Goal: Information Seeking & Learning: Learn about a topic

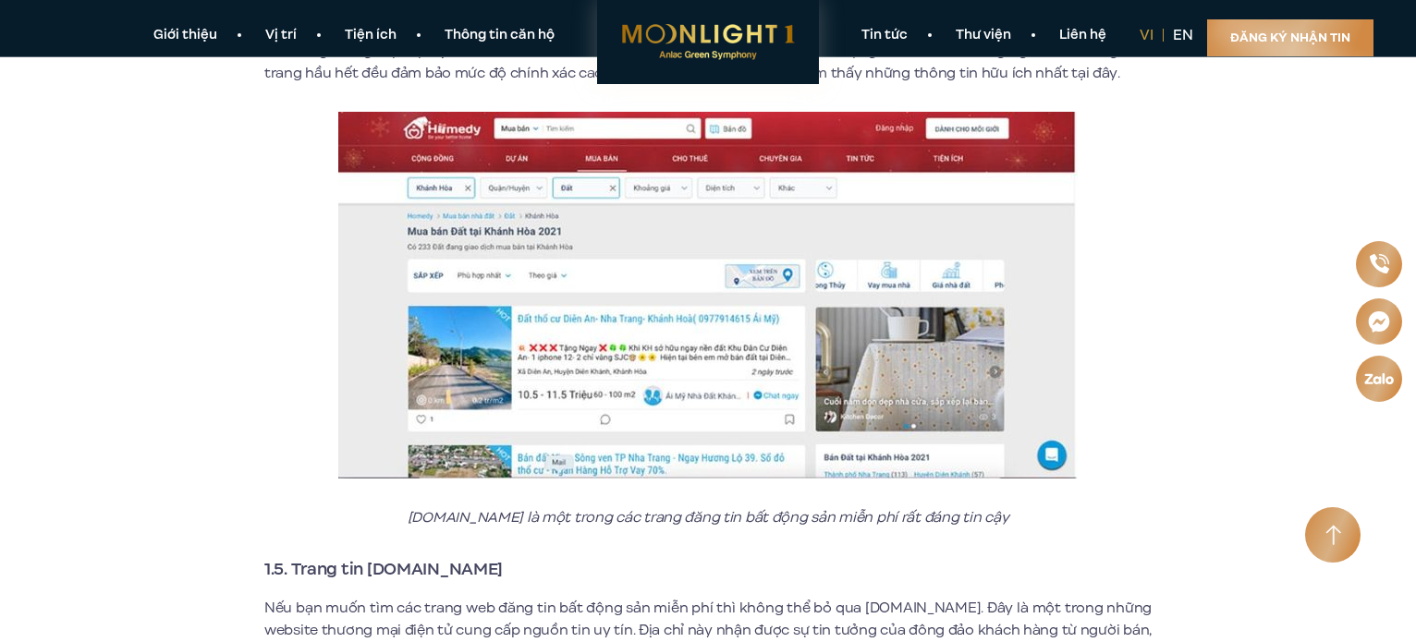
scroll to position [2711, 0]
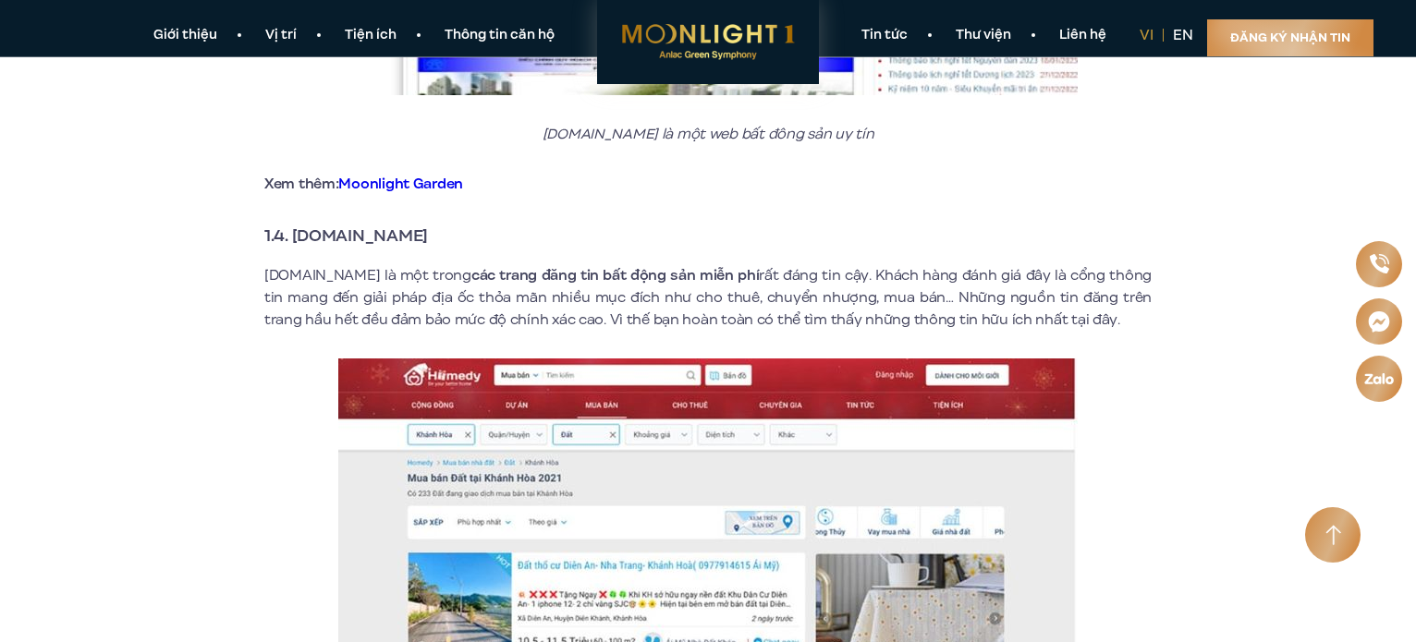
click at [344, 278] on p "[DOMAIN_NAME] là một trong các trang đăng tin bất động sản miễn phí rất đáng ti…" at bounding box center [707, 297] width 887 height 67
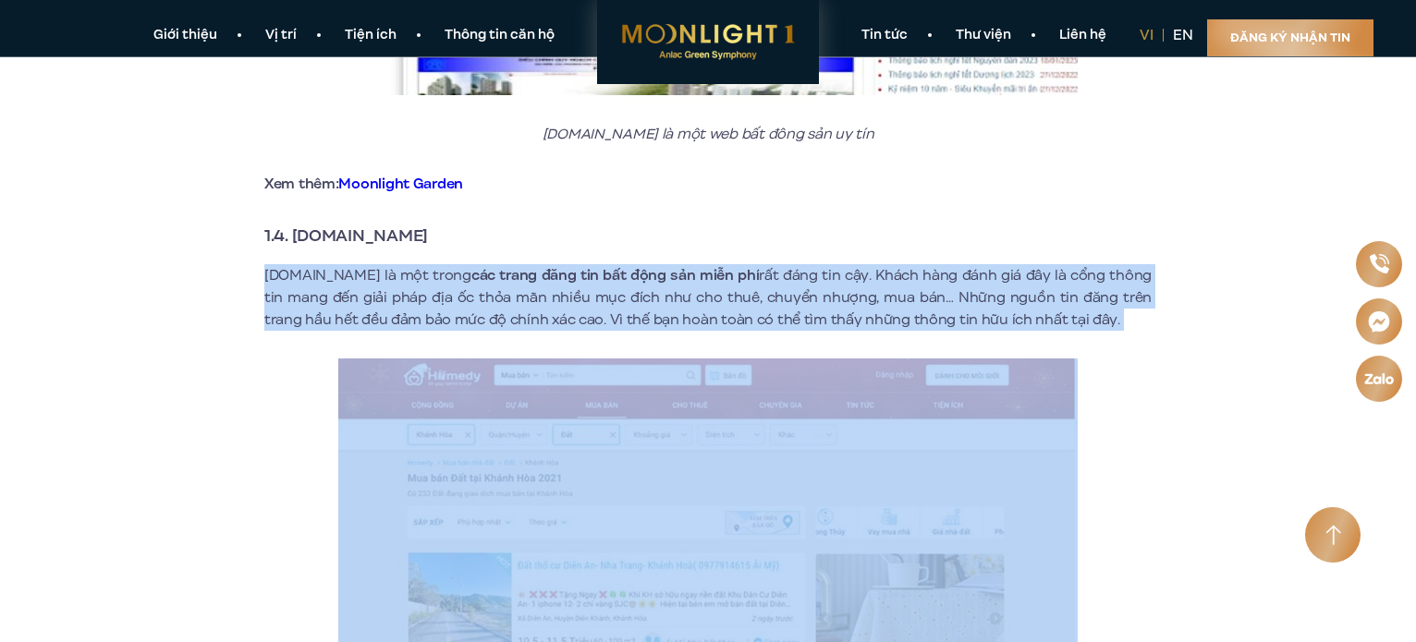
click at [344, 278] on p "[DOMAIN_NAME] là một trong các trang đăng tin bất động sản miễn phí rất đáng ti…" at bounding box center [707, 297] width 887 height 67
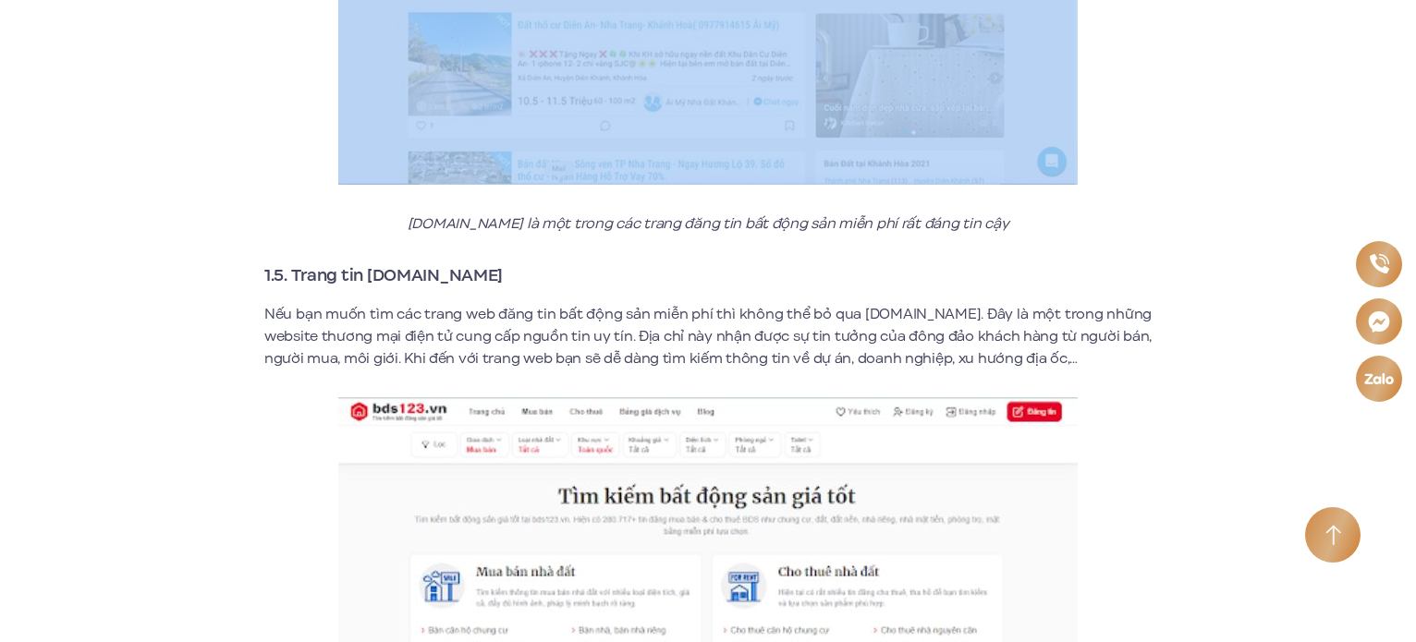
scroll to position [3327, 0]
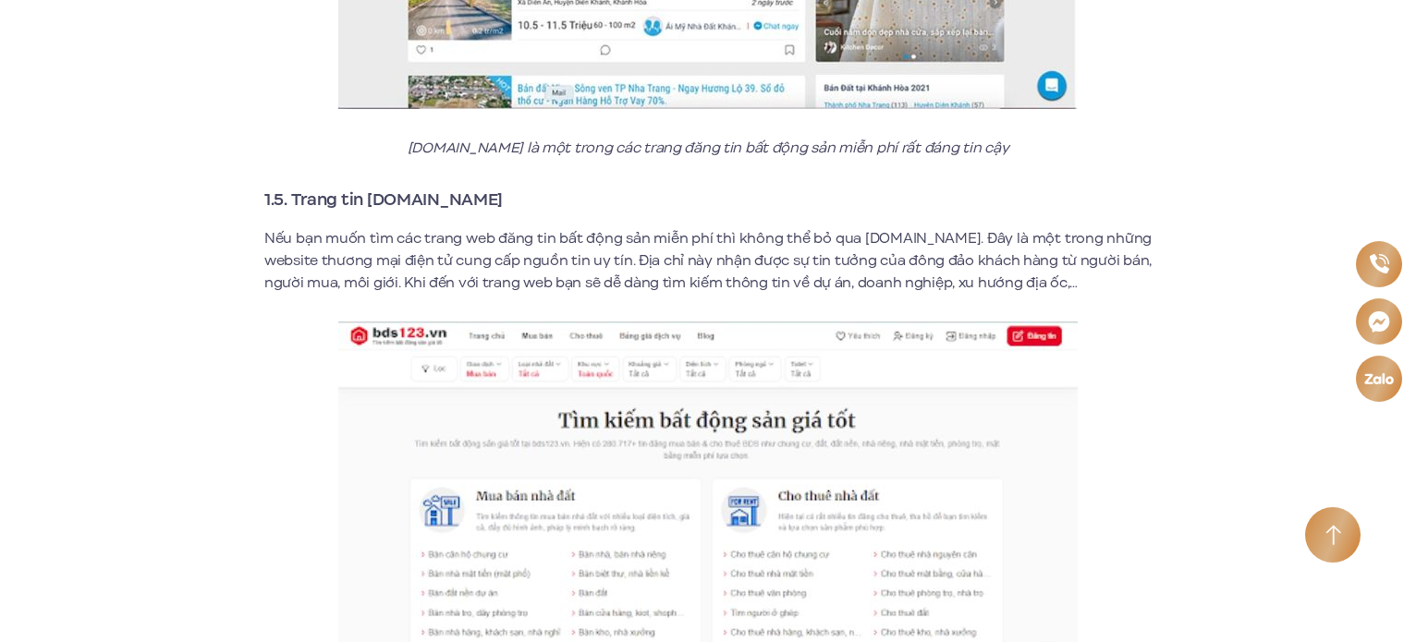
click at [364, 260] on p "Nếu bạn muốn tìm các trang web đăng tin bất động sản miễn phí thì không thể bỏ …" at bounding box center [707, 260] width 887 height 67
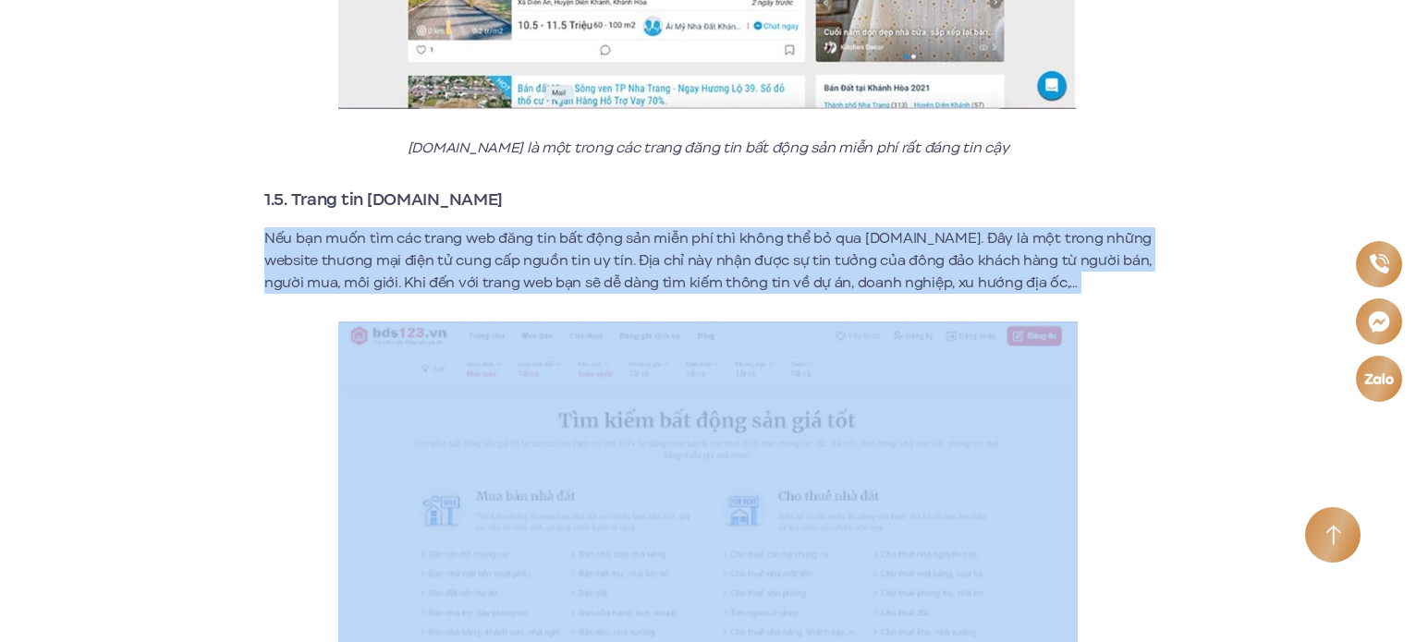
click at [364, 260] on p "Nếu bạn muốn tìm các trang web đăng tin bất động sản miễn phí thì không thể bỏ …" at bounding box center [707, 260] width 887 height 67
click at [470, 251] on p "Nếu bạn muốn tìm các trang web đăng tin bất động sản miễn phí thì không thể bỏ …" at bounding box center [707, 260] width 887 height 67
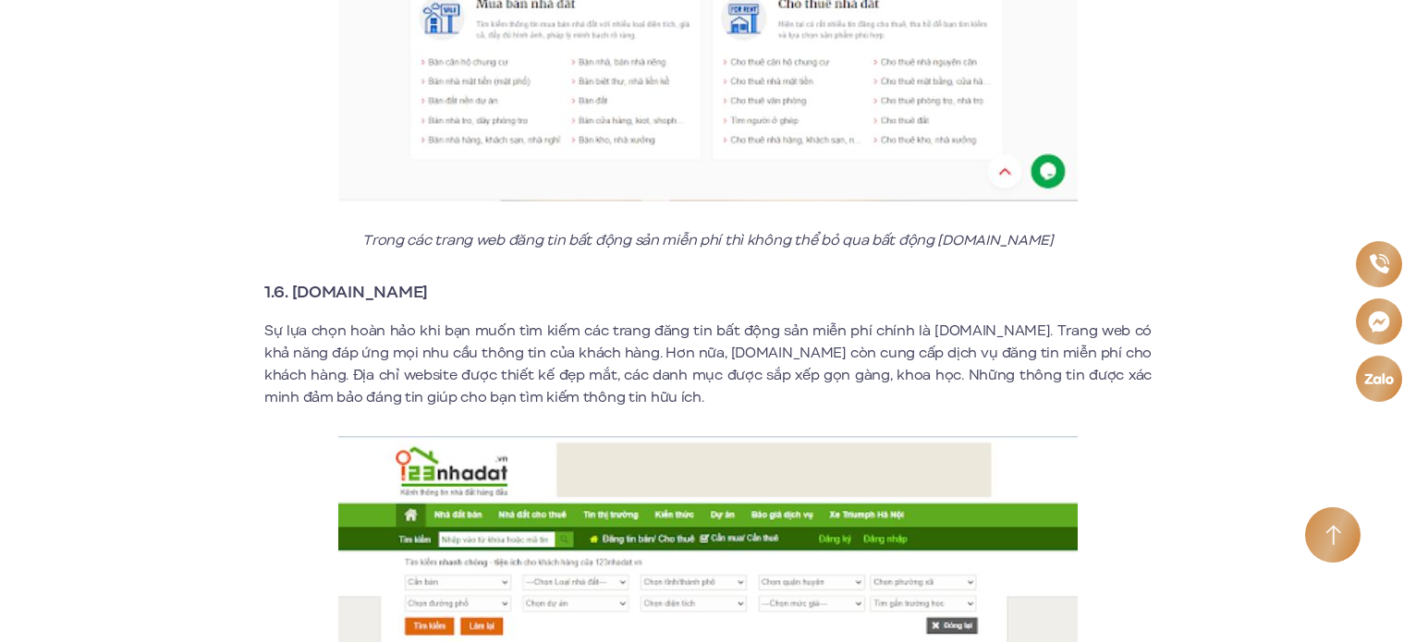
scroll to position [3943, 0]
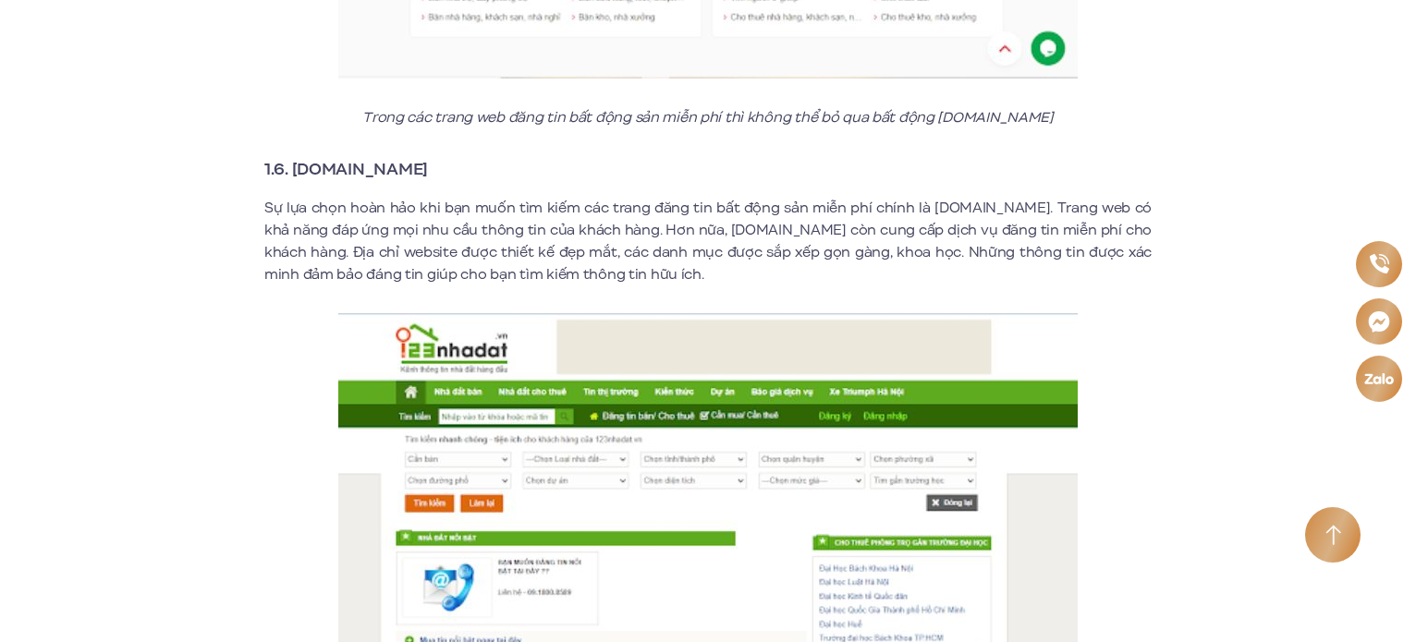
click at [500, 230] on p "Sự lựa chọn hoàn hảo khi bạn muốn tìm kiếm các trang đăng tin bất động sản miễn…" at bounding box center [707, 241] width 887 height 89
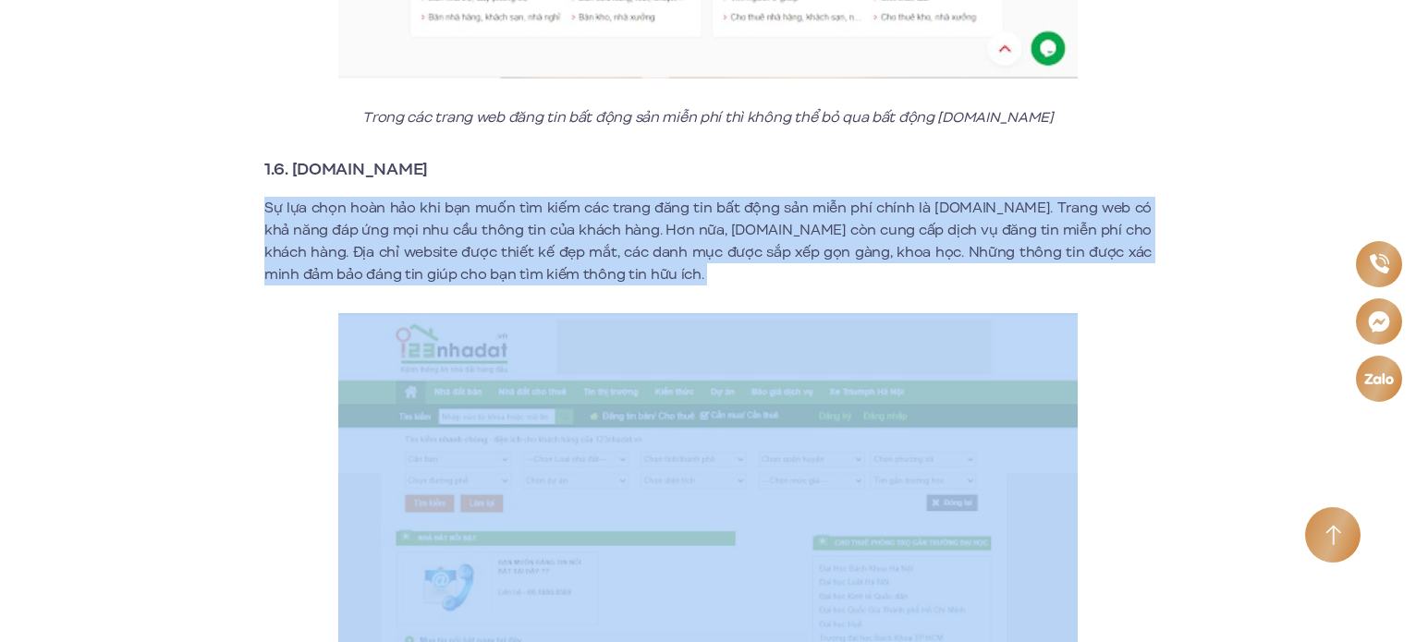
click at [500, 230] on p "Sự lựa chọn hoàn hảo khi bạn muốn tìm kiếm các trang đăng tin bất động sản miễn…" at bounding box center [707, 241] width 887 height 89
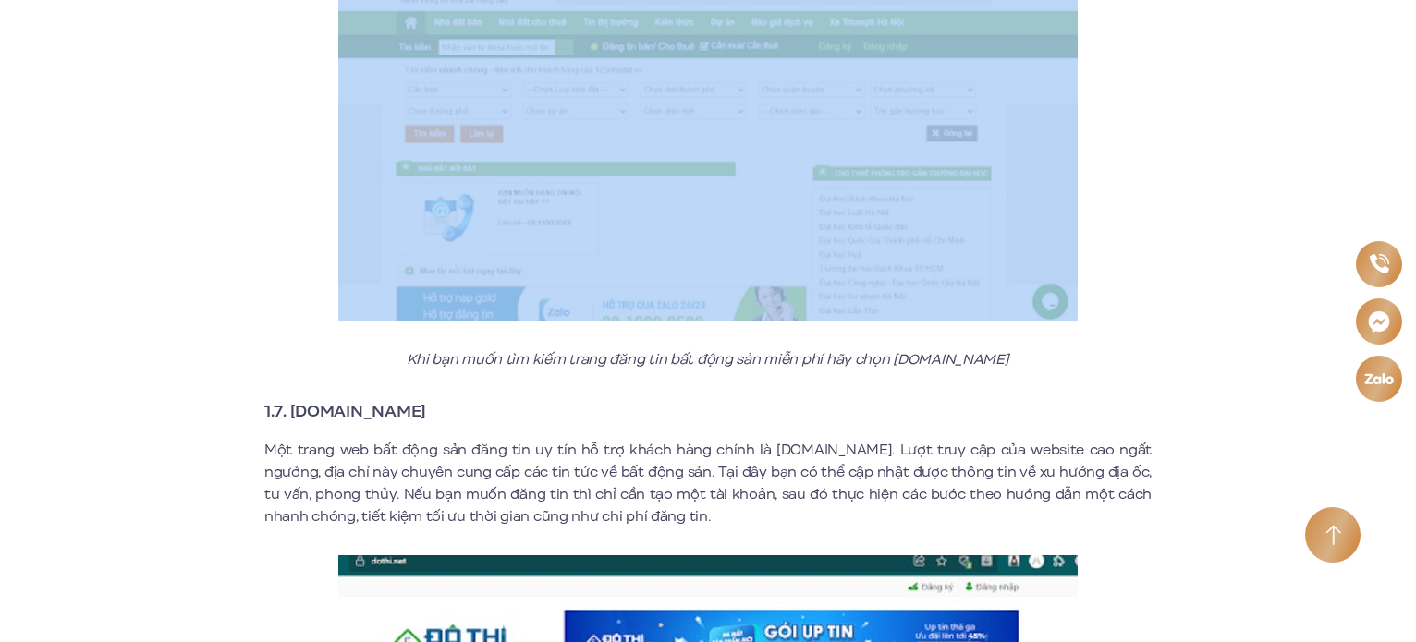
scroll to position [4559, 0]
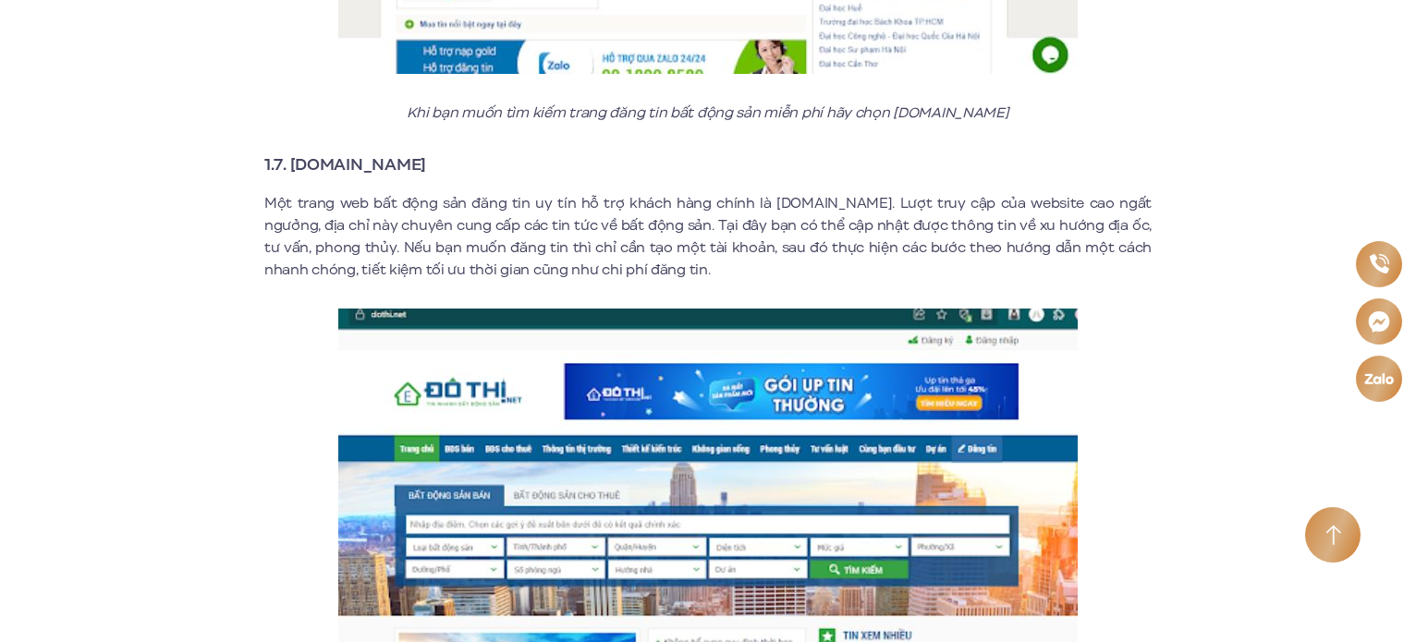
click at [489, 217] on p "Một trang web bất động sản đăng tin uy tín hỗ trợ khách hàng chính là [DOMAIN_N…" at bounding box center [707, 236] width 887 height 89
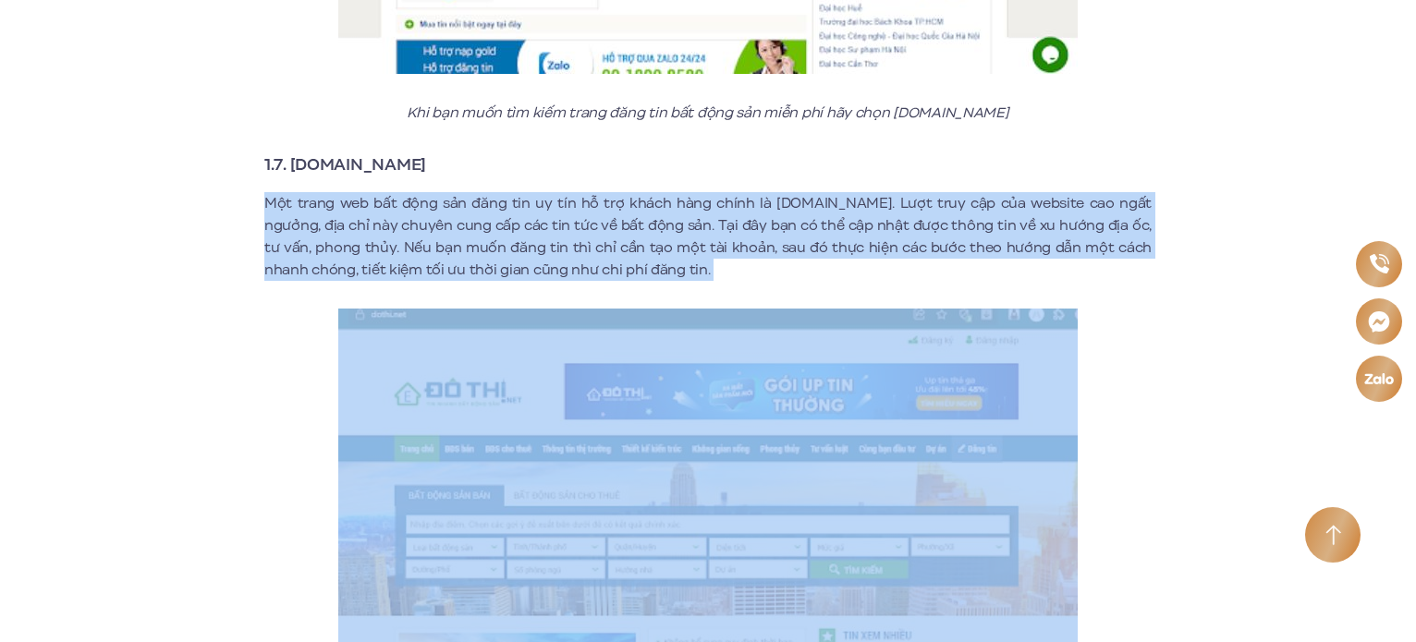
click at [489, 217] on p "Một trang web bất động sản đăng tin uy tín hỗ trợ khách hàng chính là [DOMAIN_N…" at bounding box center [707, 236] width 887 height 89
click at [447, 225] on p "Một trang web bất động sản đăng tin uy tín hỗ trợ khách hàng chính là [DOMAIN_N…" at bounding box center [707, 236] width 887 height 89
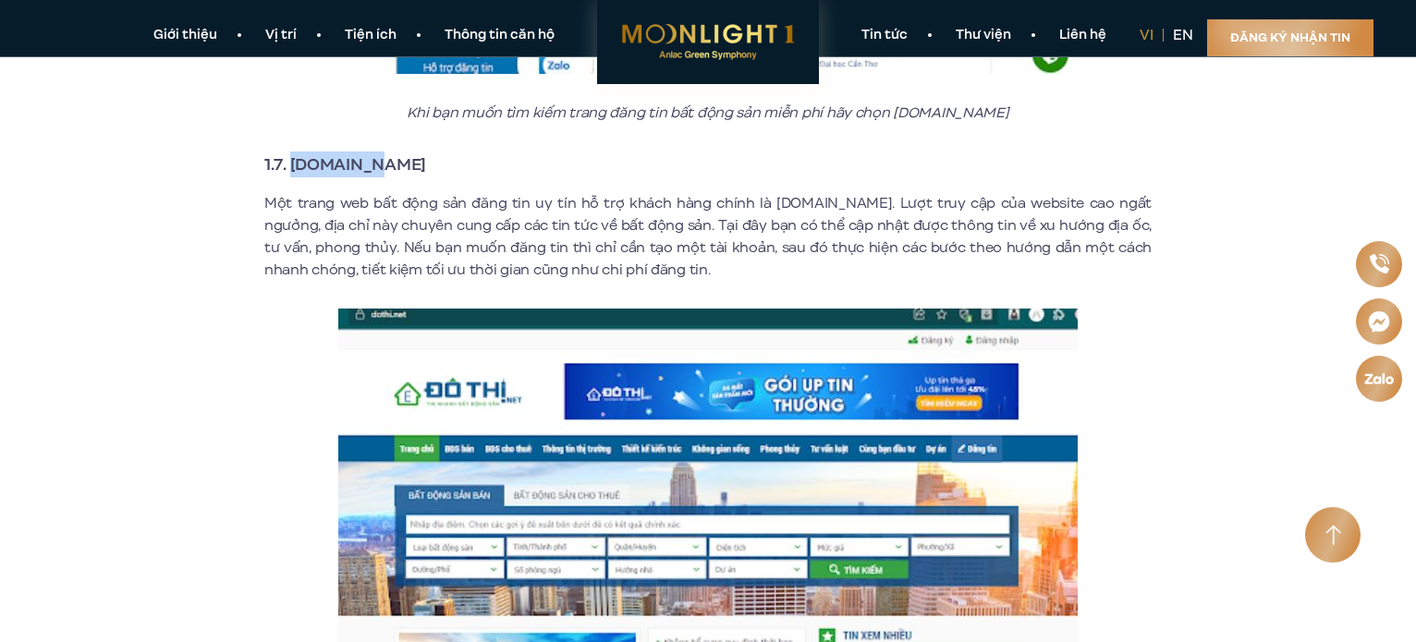
drag, startPoint x: 290, startPoint y: 138, endPoint x: 375, endPoint y: 138, distance: 85.0
click at [375, 152] on h3 "1.7. [DOMAIN_NAME]" at bounding box center [707, 165] width 887 height 26
copy strong "[DOMAIN_NAME]"
